Goal: Information Seeking & Learning: Learn about a topic

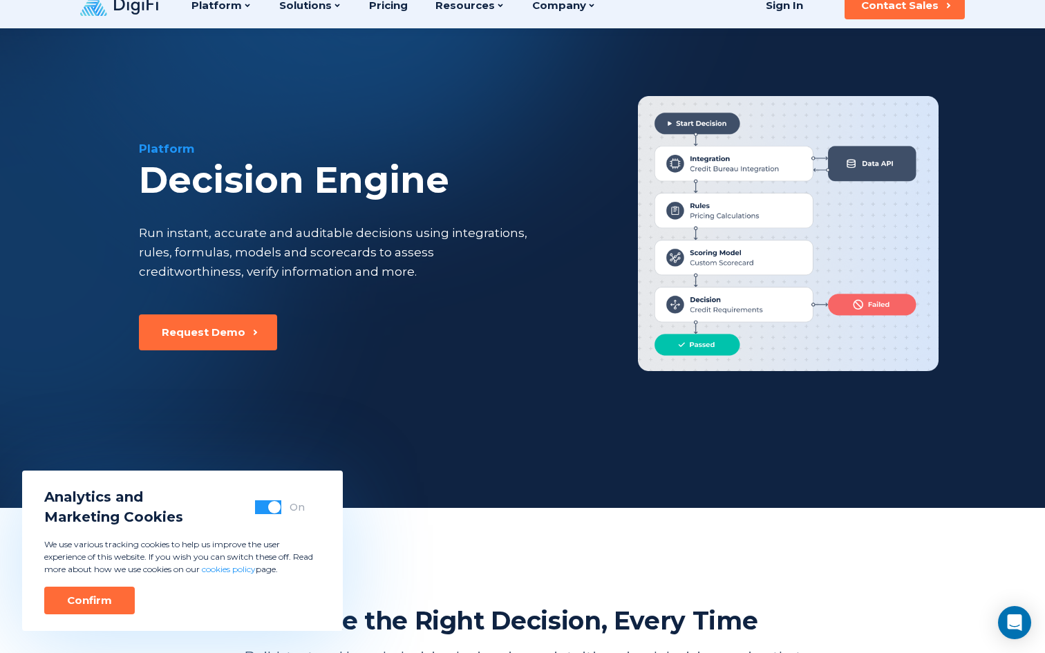
scroll to position [18, 0]
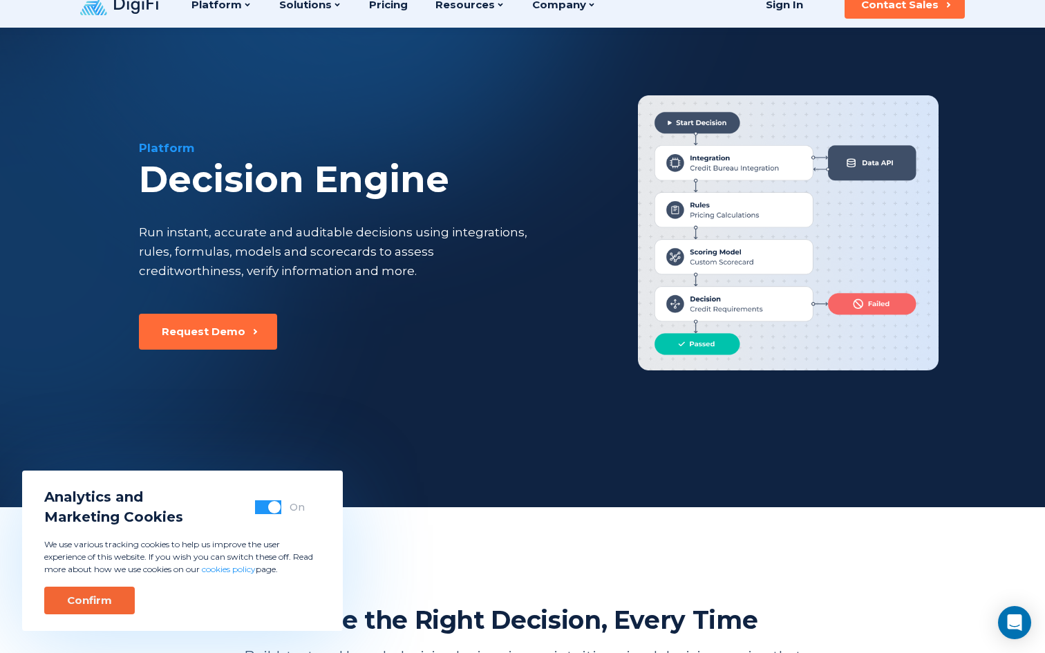
click at [84, 611] on button "Confirm" at bounding box center [89, 601] width 91 height 28
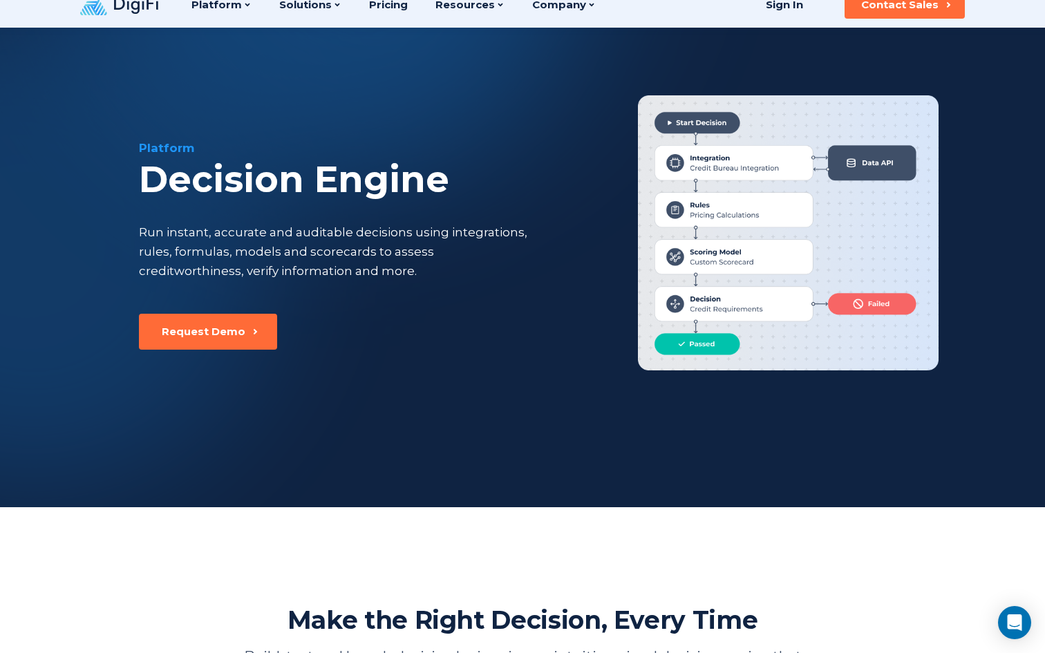
scroll to position [0, 0]
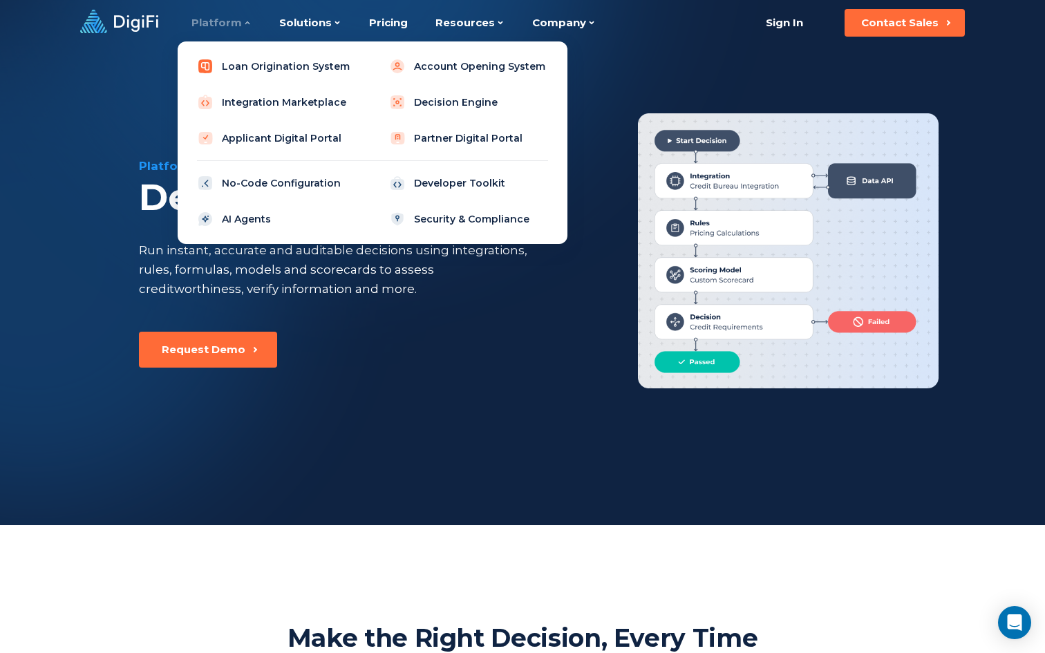
click at [245, 67] on link "Loan Origination System" at bounding box center [277, 67] width 176 height 28
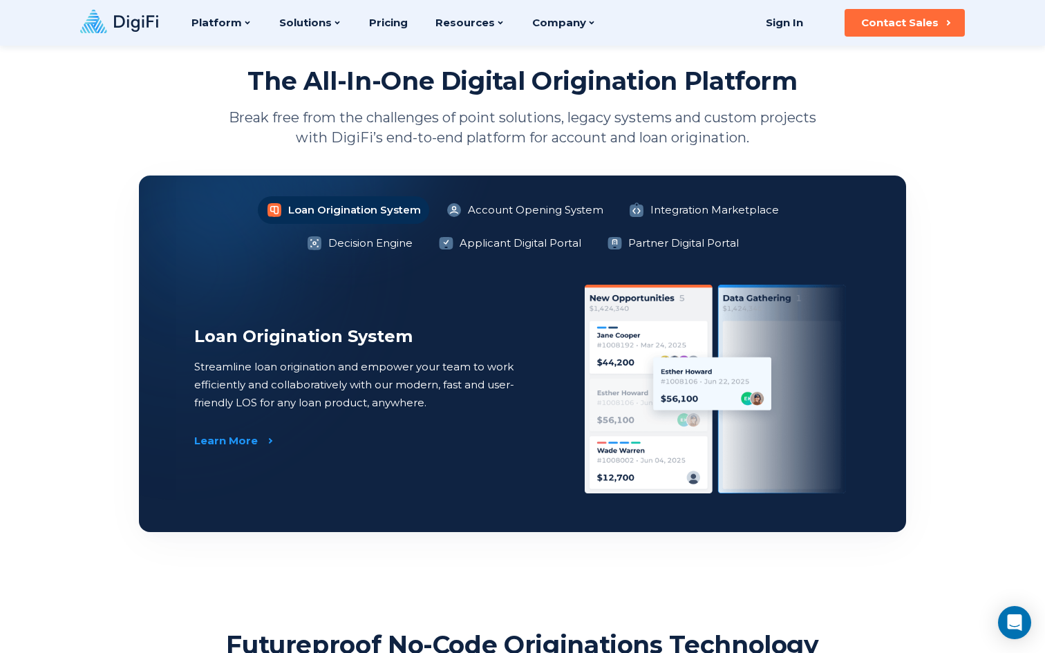
scroll to position [838, 0]
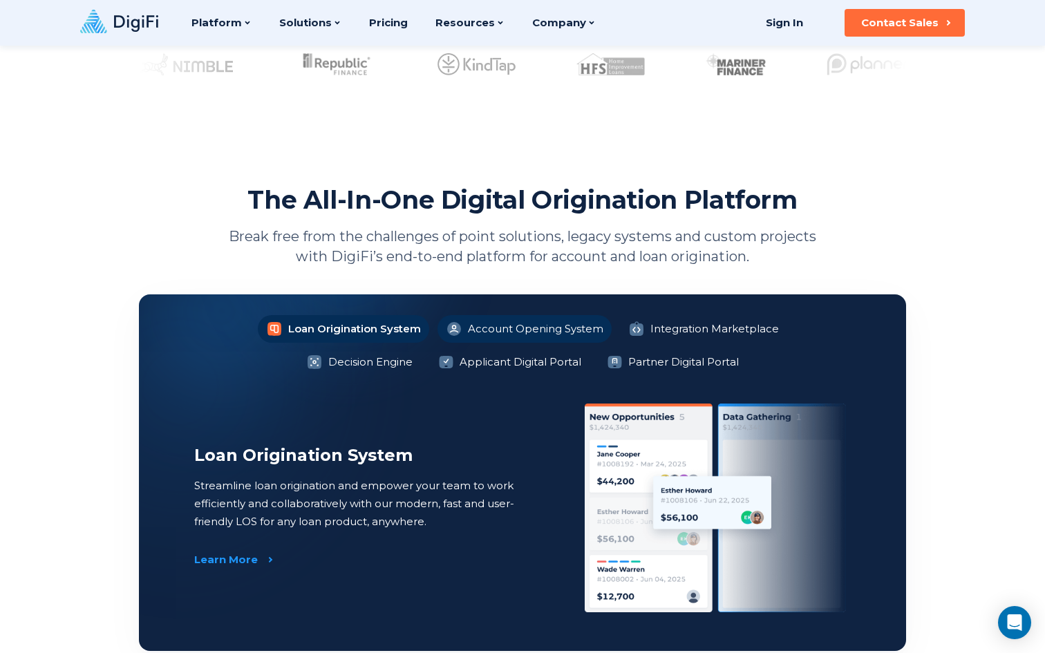
click at [438, 334] on li "Account Opening System" at bounding box center [525, 329] width 174 height 28
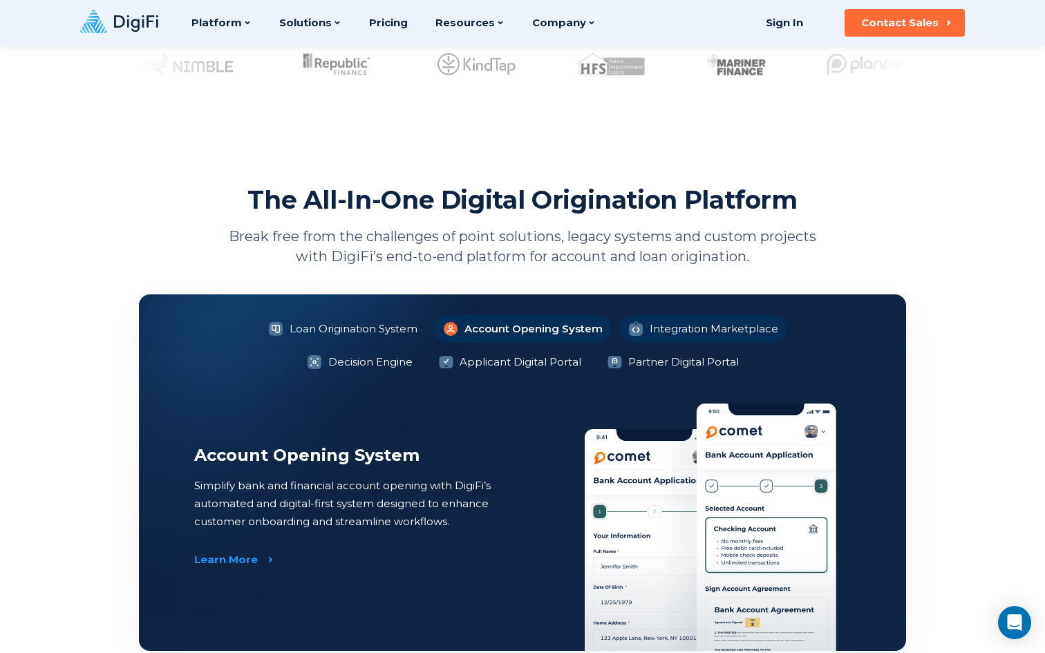
click at [620, 328] on li "Integration Marketplace" at bounding box center [703, 329] width 167 height 28
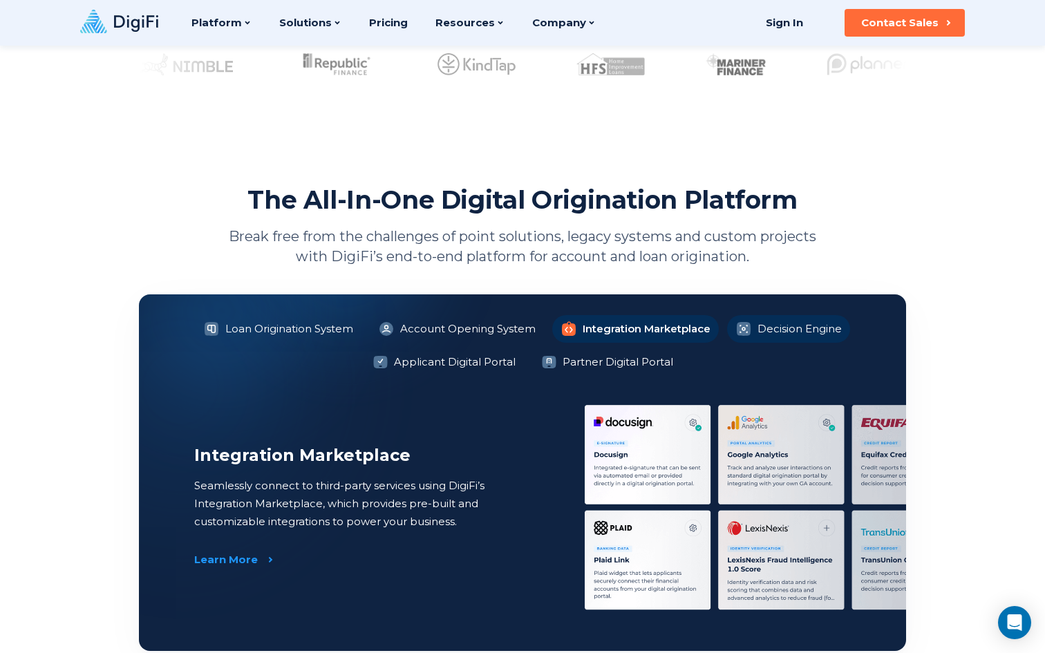
click at [787, 321] on li "Decision Engine" at bounding box center [788, 329] width 123 height 28
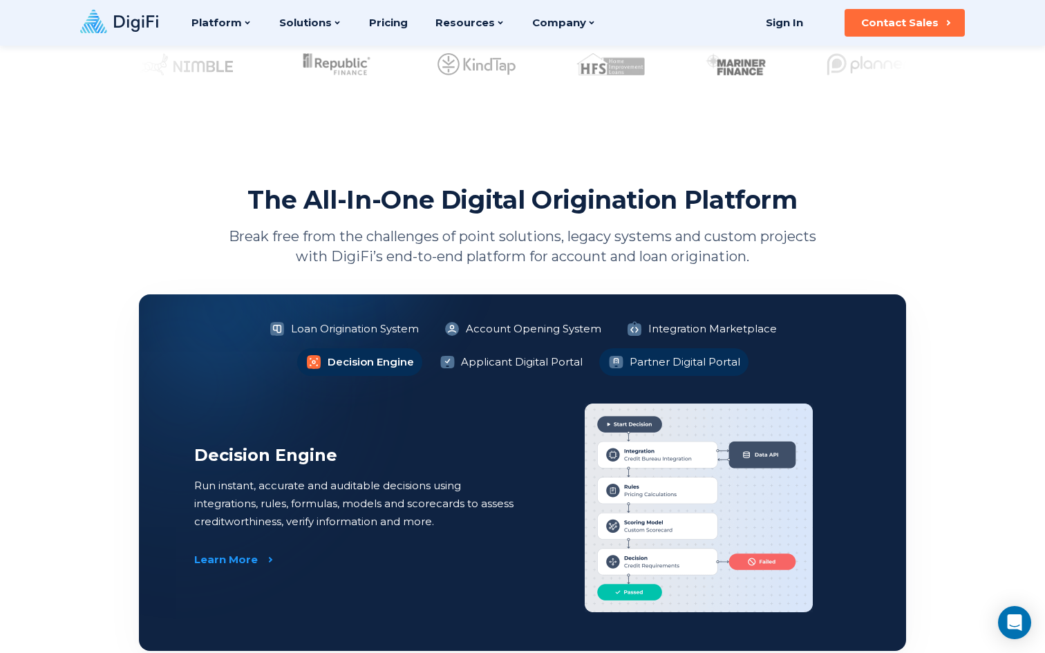
click at [614, 363] on li "Partner Digital Portal" at bounding box center [673, 362] width 149 height 28
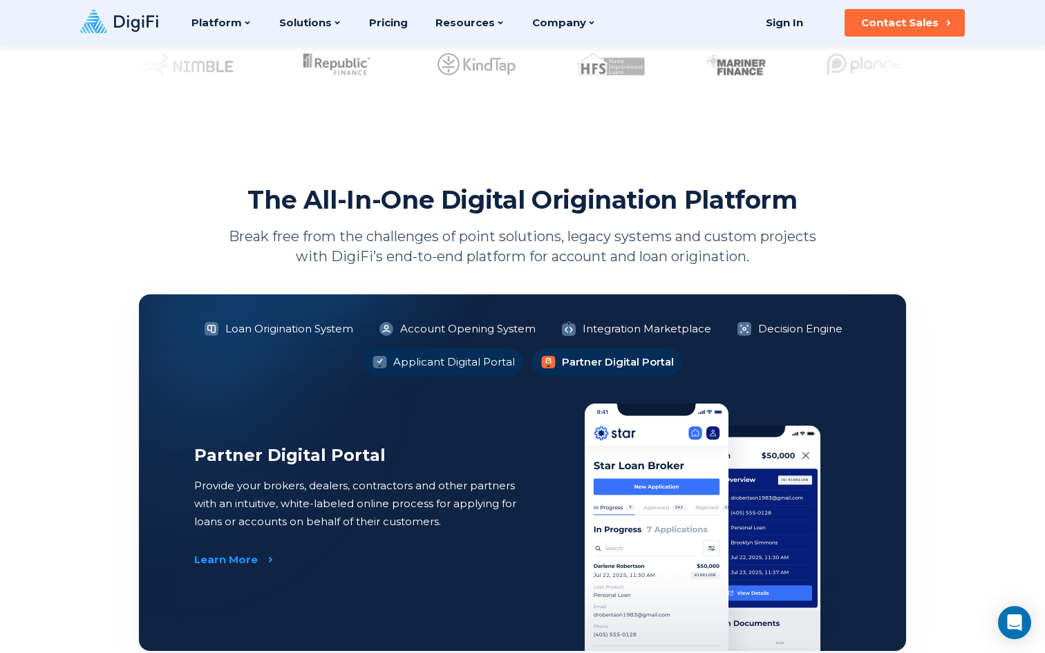
click at [476, 369] on li "Applicant Digital Portal" at bounding box center [443, 362] width 160 height 28
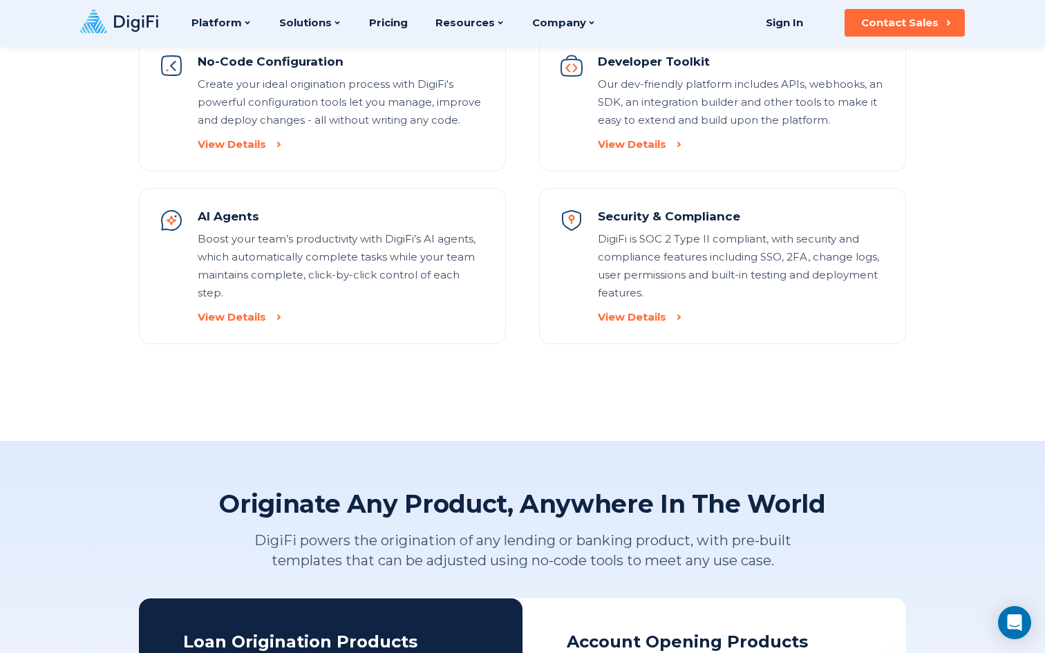
scroll to position [1487, 0]
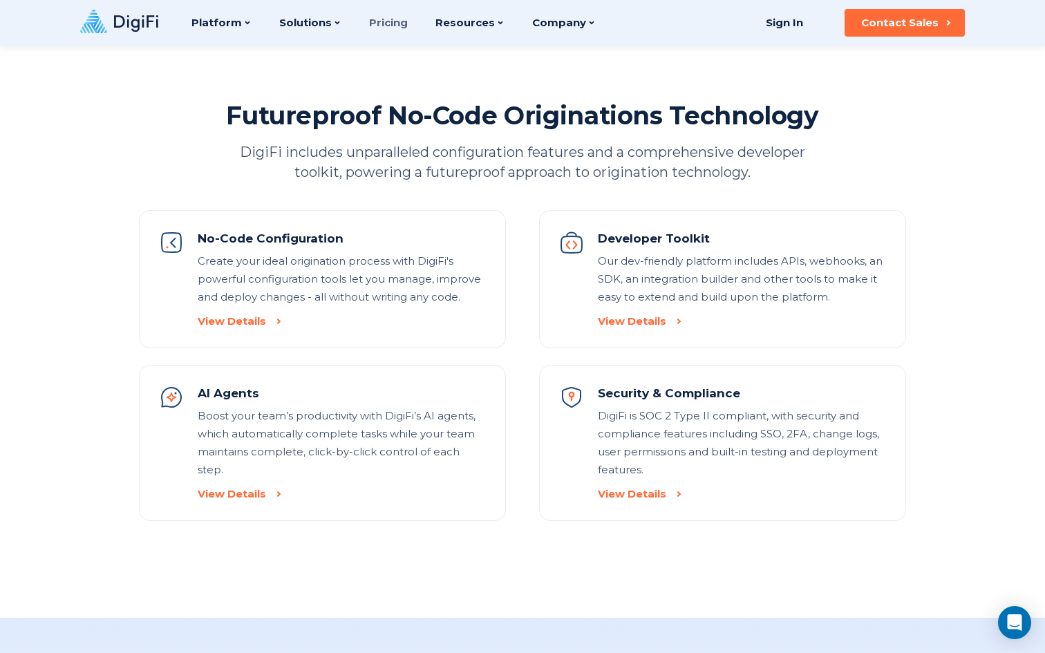
click at [386, 19] on link "Pricing" at bounding box center [388, 23] width 39 height 46
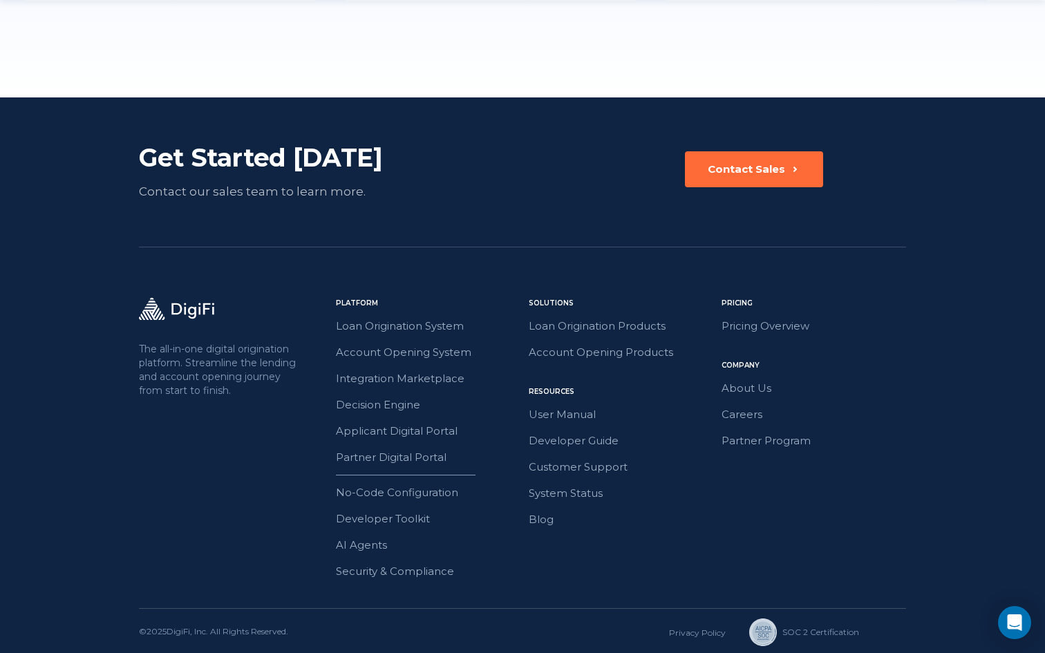
scroll to position [1908, 0]
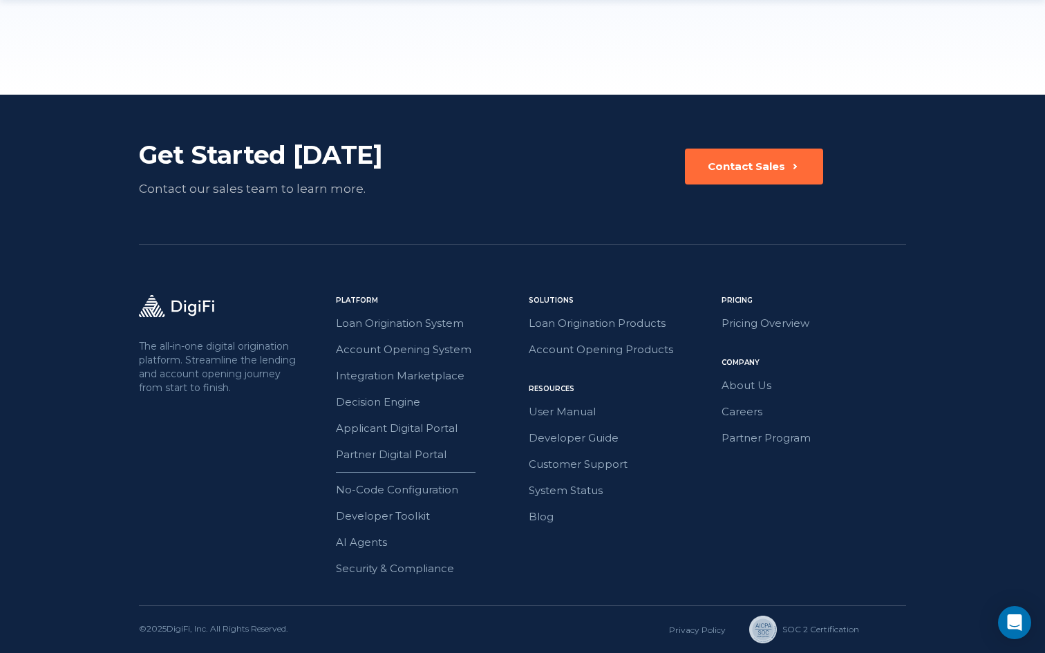
click at [384, 481] on div "Platform Loan Origination System Account Opening System Integration Marketplace…" at bounding box center [428, 436] width 185 height 283
click at [387, 488] on link "No-Code Configuration" at bounding box center [428, 490] width 185 height 18
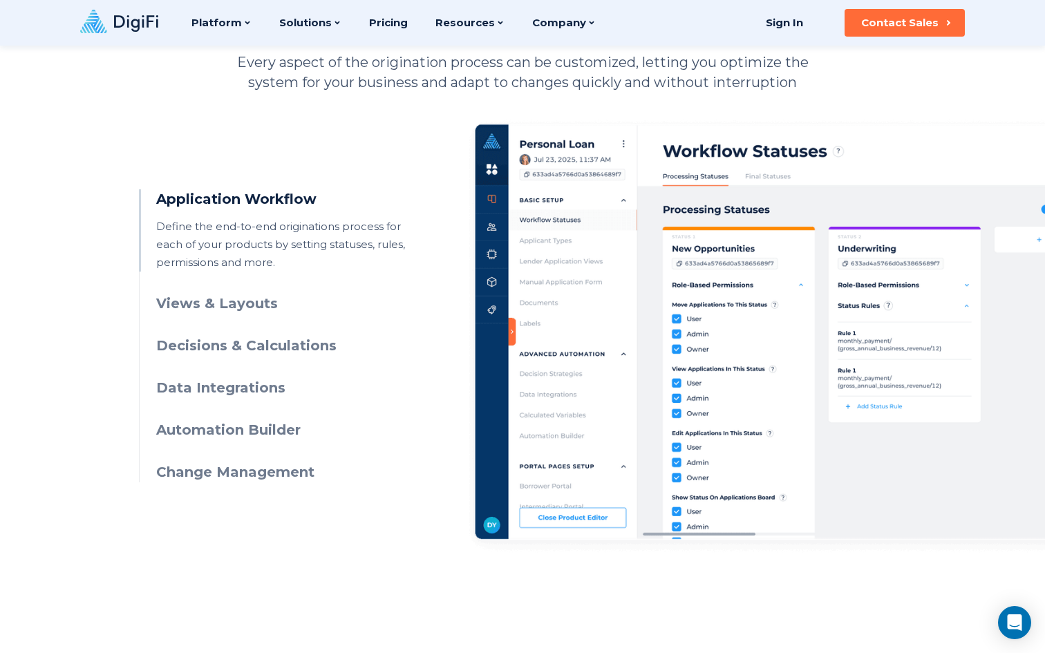
scroll to position [546, 0]
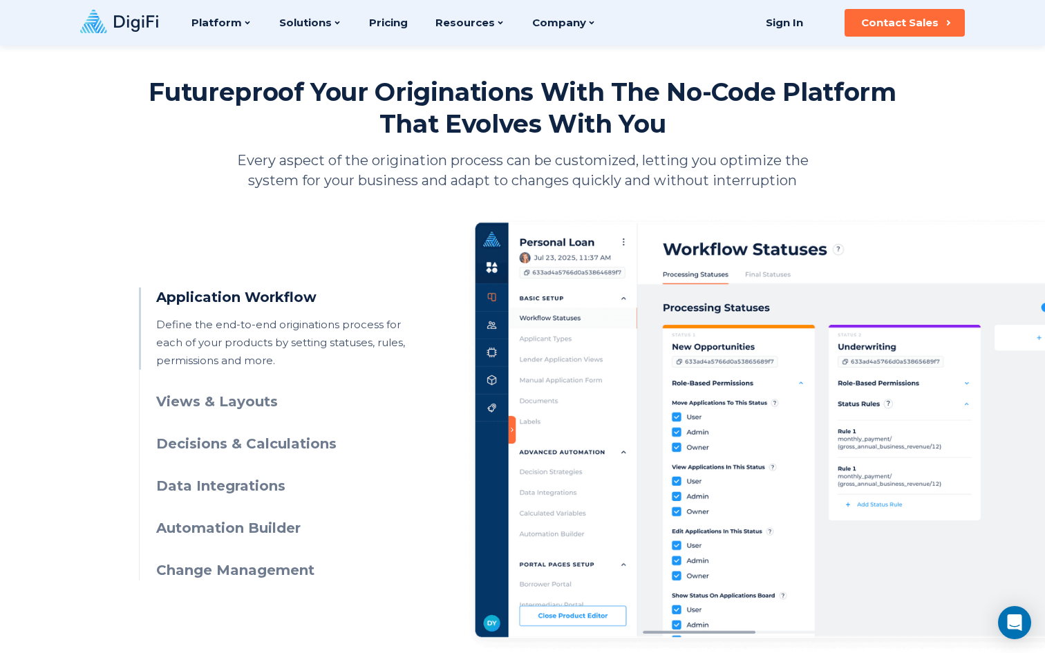
click at [491, 323] on img at bounding box center [807, 434] width 676 height 437
click at [266, 400] on h3 "Views & Layouts" at bounding box center [281, 402] width 251 height 20
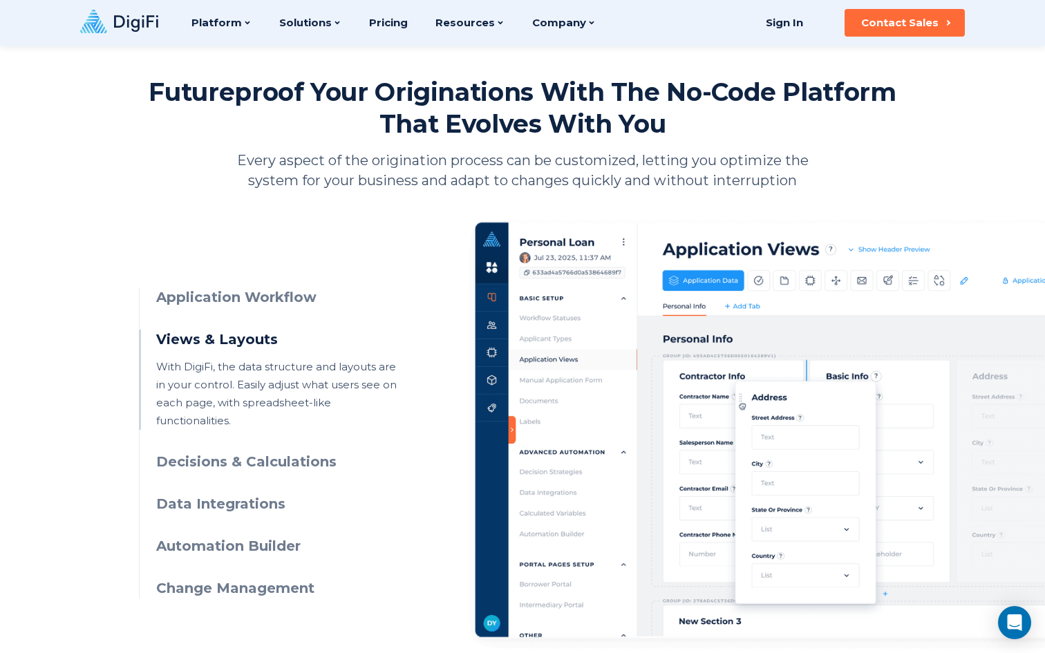
click at [281, 452] on h3 "Decisions & Calculations" at bounding box center [281, 462] width 251 height 20
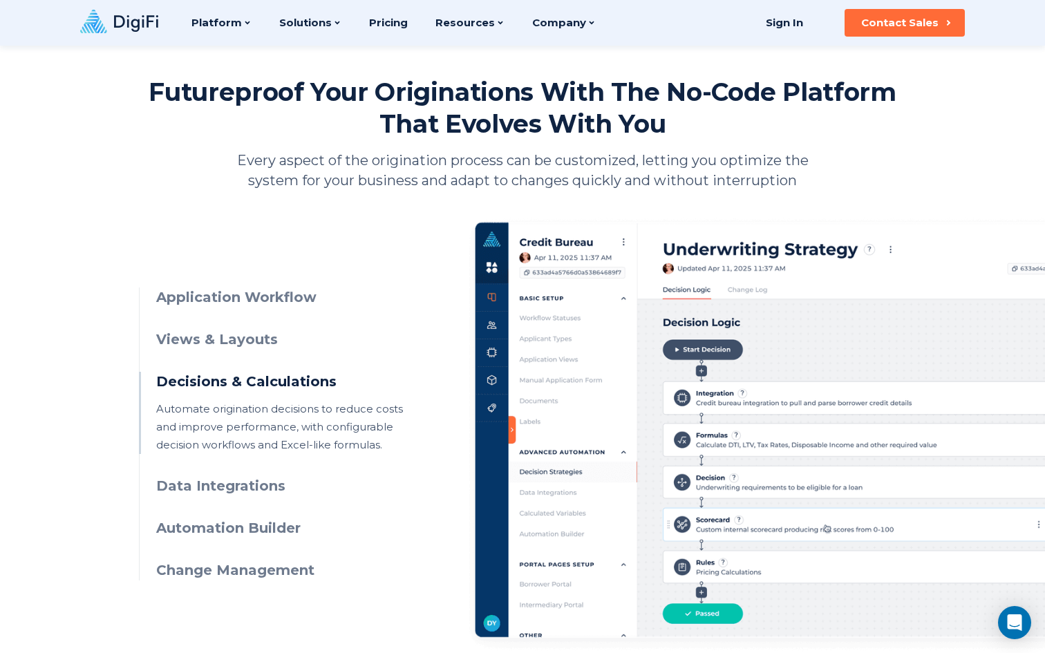
click at [256, 490] on h3 "Data Integrations" at bounding box center [281, 486] width 251 height 20
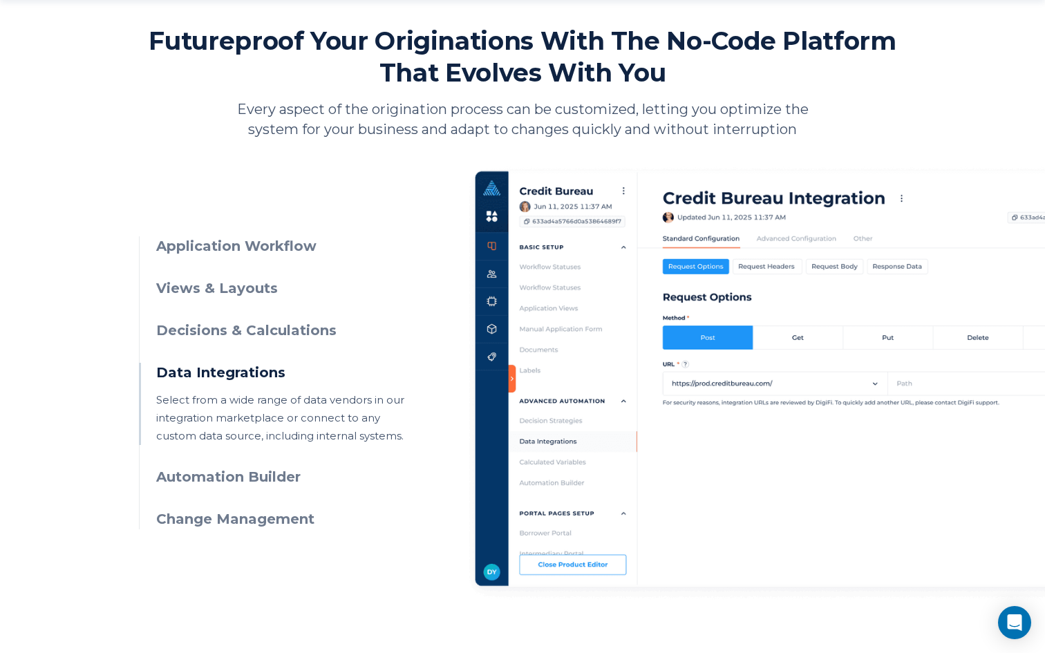
scroll to position [599, 0]
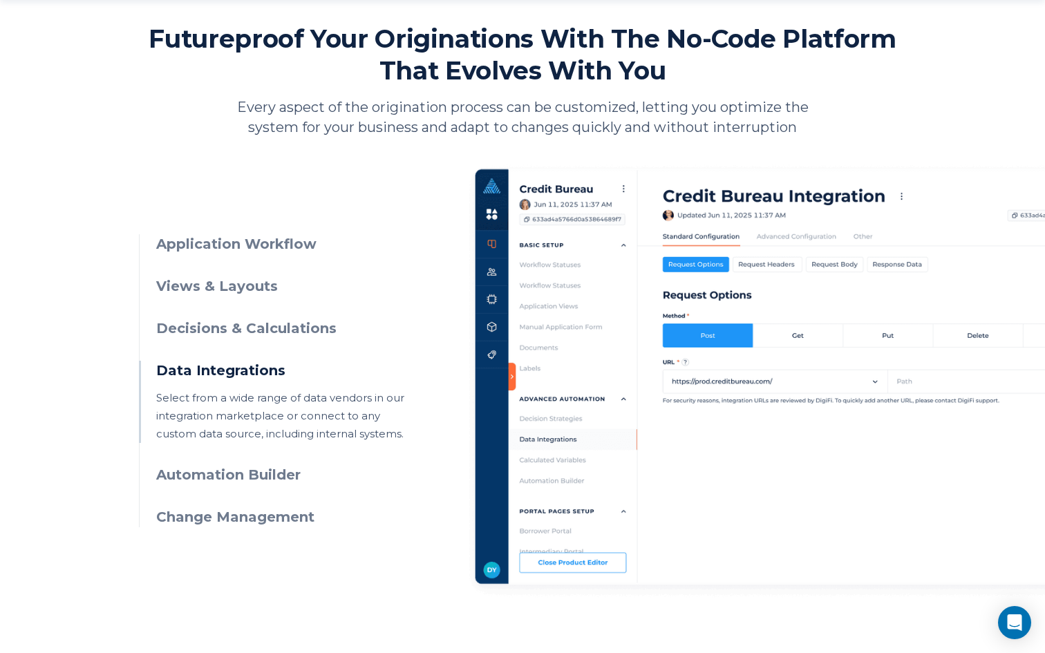
click at [264, 477] on h3 "Automation Builder" at bounding box center [281, 475] width 251 height 20
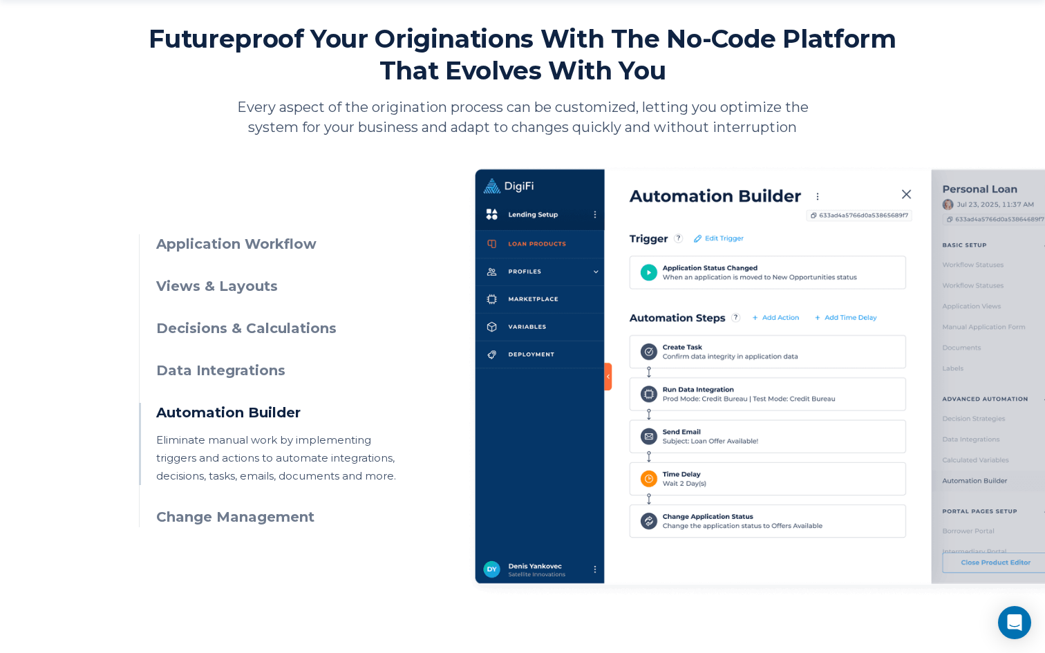
click at [243, 524] on h3 "Change Management" at bounding box center [281, 518] width 251 height 20
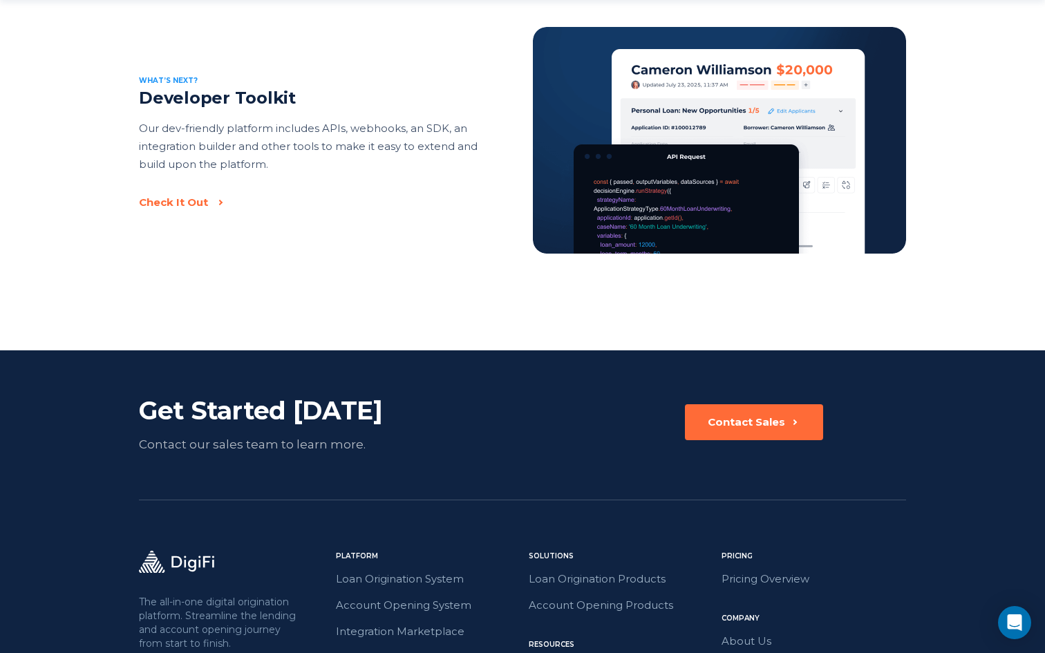
scroll to position [2181, 0]
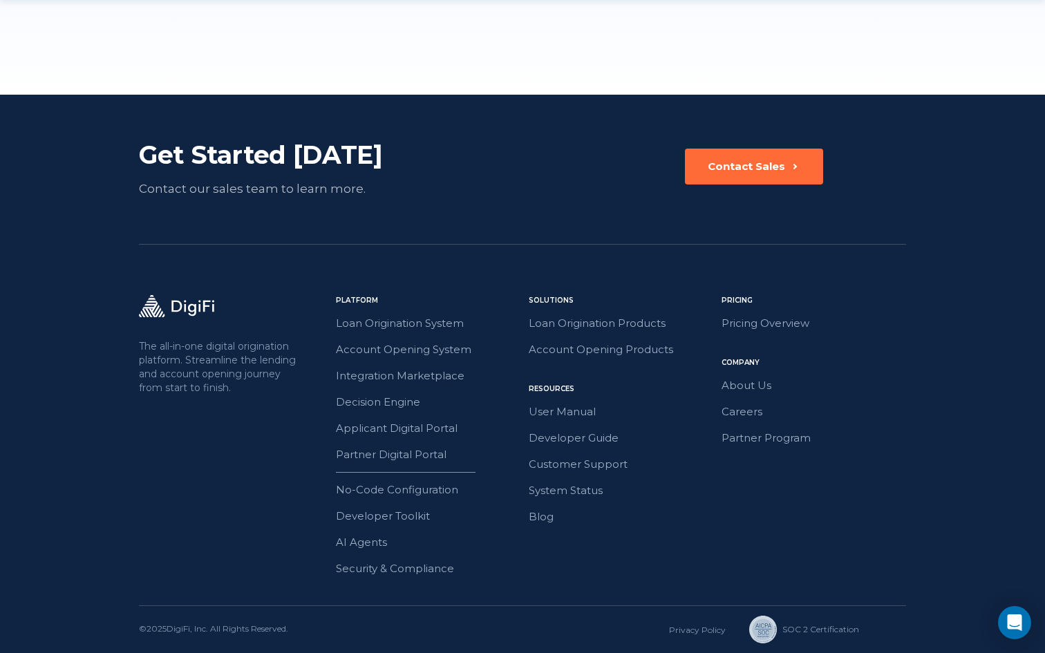
click at [149, 297] on icon at bounding box center [176, 306] width 75 height 22
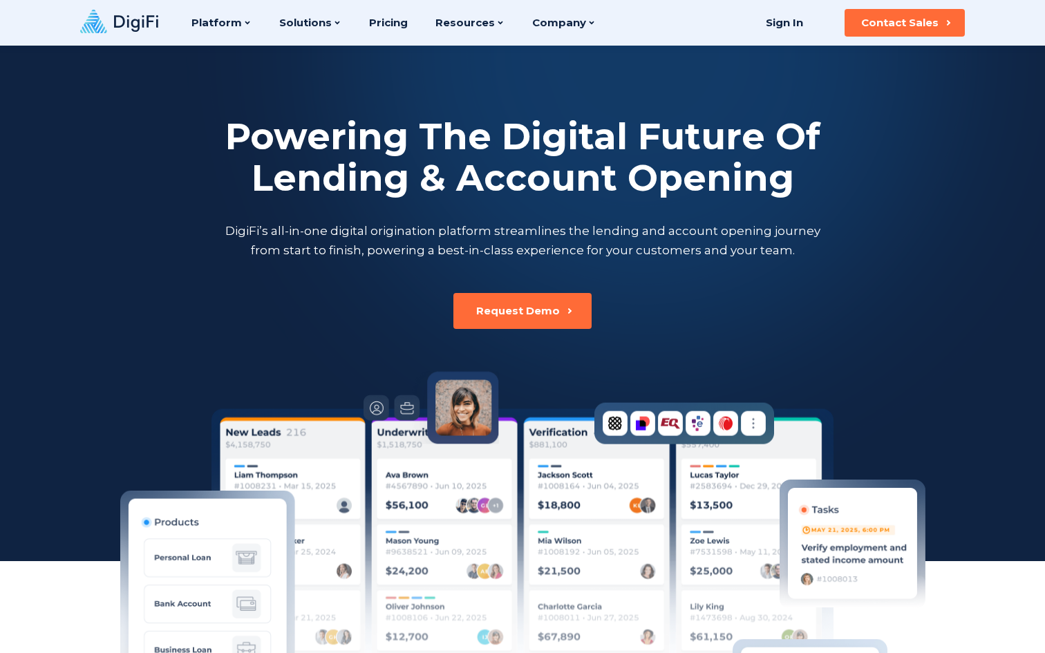
scroll to position [13, 0]
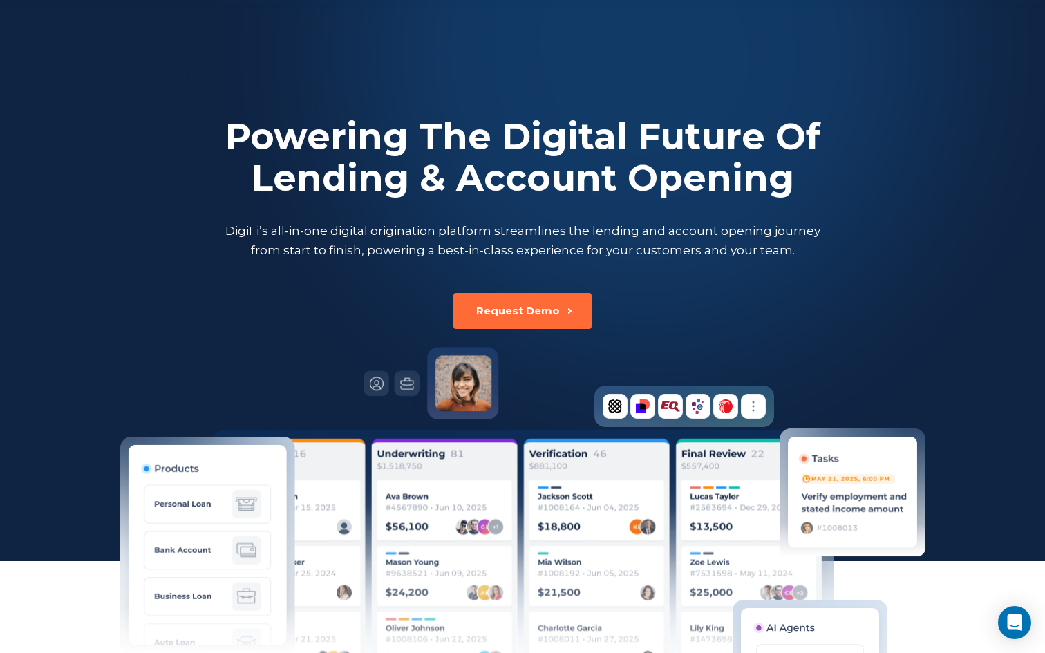
scroll to position [1487, 0]
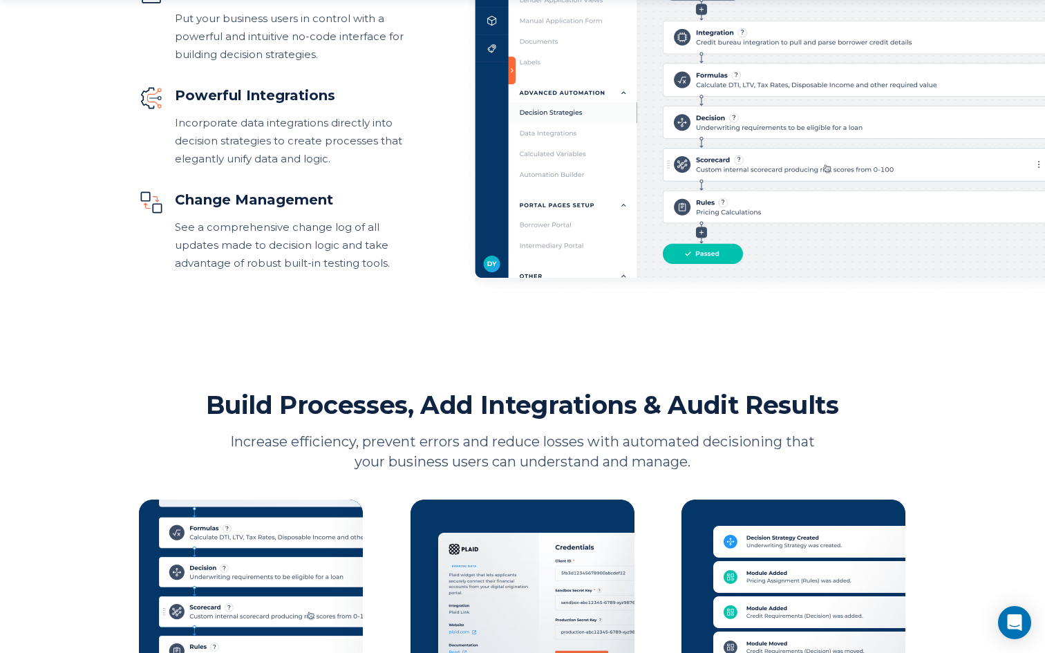
scroll to position [971, 0]
